Goal: Task Accomplishment & Management: Manage account settings

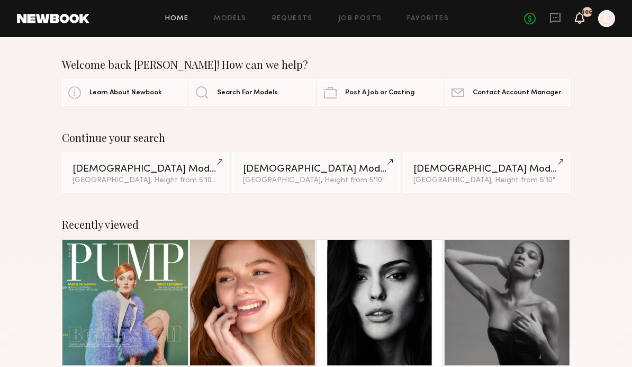
click at [579, 20] on icon at bounding box center [580, 17] width 8 height 7
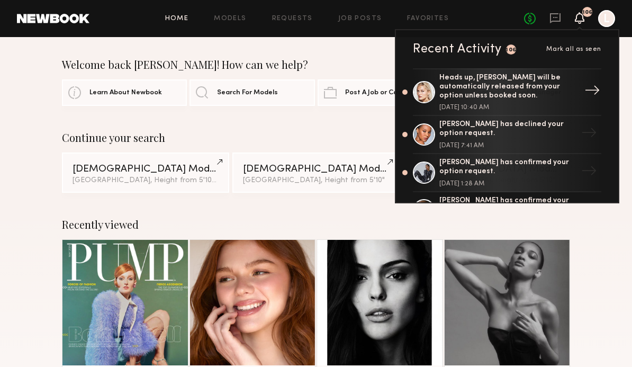
click at [541, 77] on div "Heads up, Valeriya P. will be automatically released from your option unless bo…" at bounding box center [509, 87] width 138 height 26
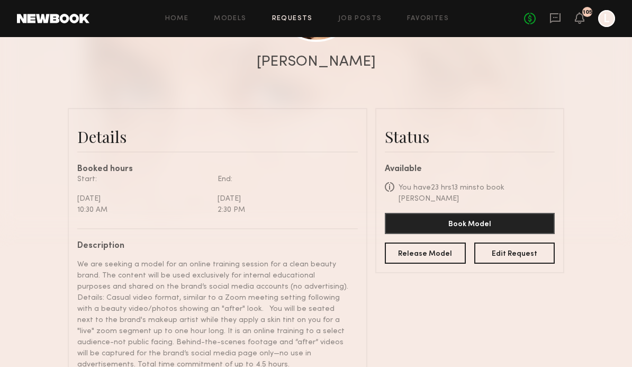
scroll to position [199, 0]
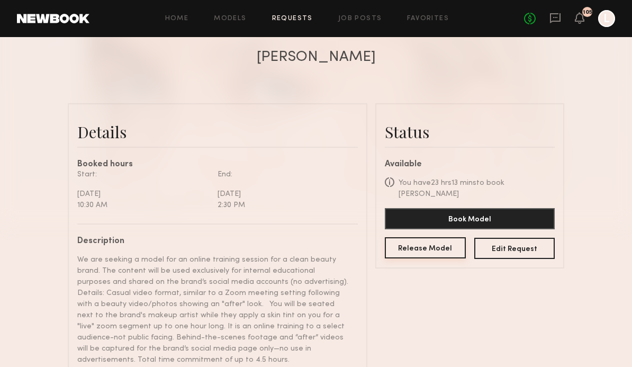
click at [435, 238] on button "Release Model" at bounding box center [425, 247] width 81 height 21
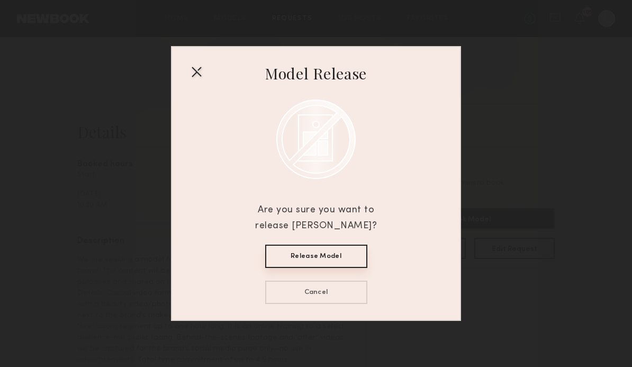
click at [345, 268] on button "Release Model" at bounding box center [316, 256] width 102 height 23
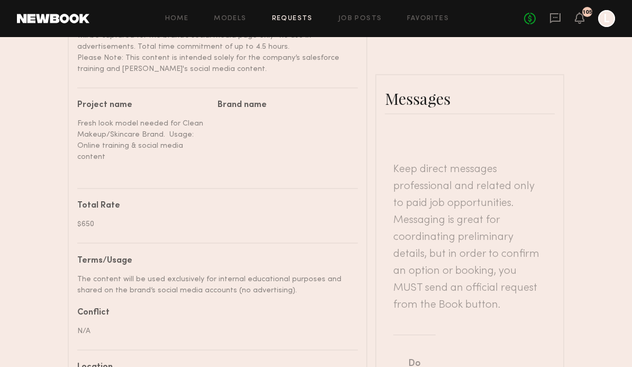
type textarea "**********"
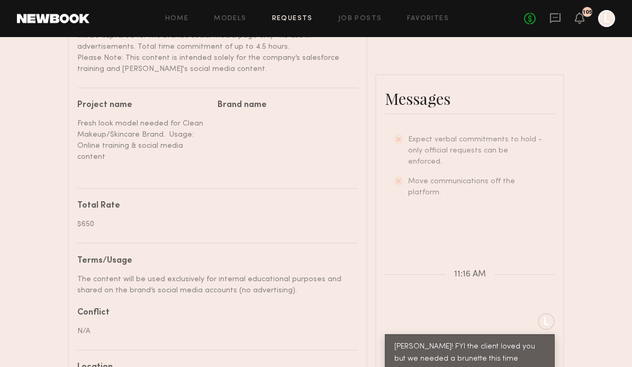
scroll to position [381, 0]
click at [586, 15] on div "105" at bounding box center [587, 12] width 10 height 10
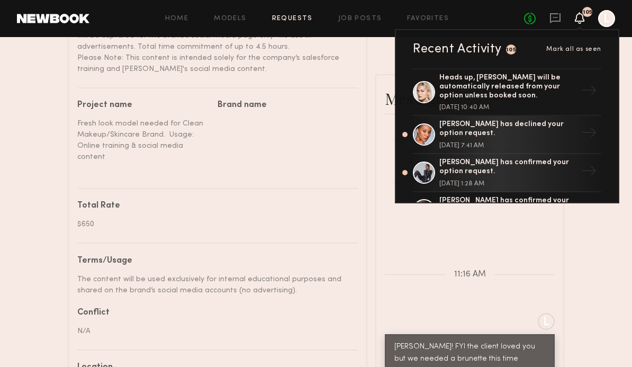
scroll to position [0, 0]
click at [561, 13] on icon at bounding box center [556, 18] width 12 height 12
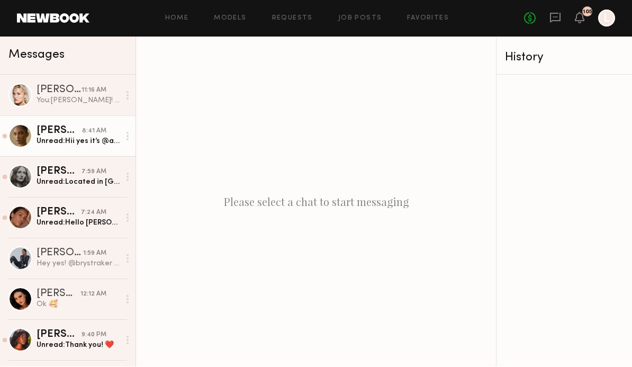
click at [106, 138] on div "Unread: Hii yes it’s @angelinaxnoel" at bounding box center [78, 142] width 83 height 10
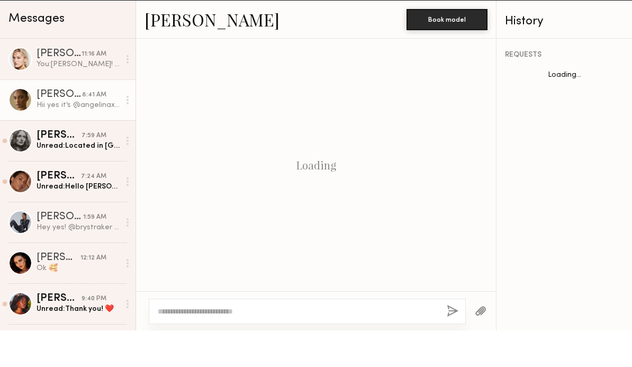
scroll to position [469, 0]
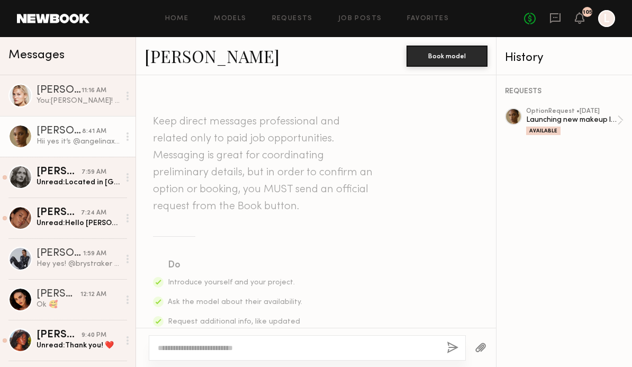
scroll to position [469, 0]
